Goal: Obtain resource: Download file/media

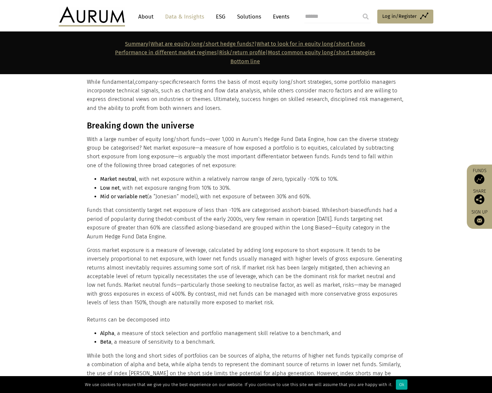
scroll to position [397, 0]
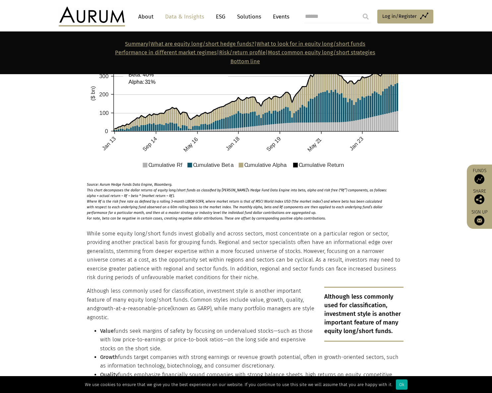
scroll to position [1060, 0]
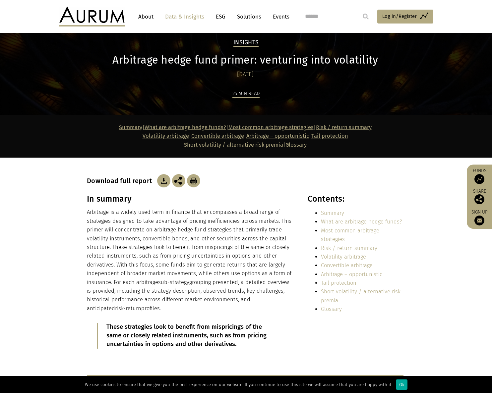
scroll to position [15, 0]
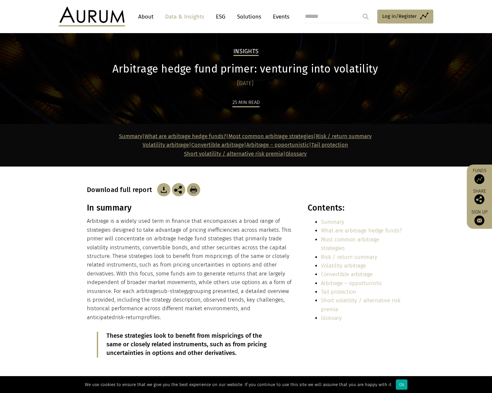
click at [162, 187] on img at bounding box center [163, 189] width 13 height 13
click at [287, 5] on header "About Data & Insights ESG Solutions Events Access Funds Log in/Register Sign ou…" at bounding box center [246, 16] width 492 height 33
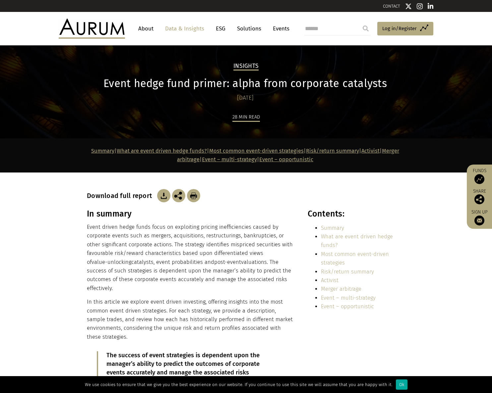
click at [162, 195] on img at bounding box center [163, 195] width 13 height 13
click at [13, 29] on header "About Data & Insights ESG Solutions Events Access Funds Log in/Register Sign ou…" at bounding box center [246, 28] width 492 height 33
